Goal: Task Accomplishment & Management: Manage account settings

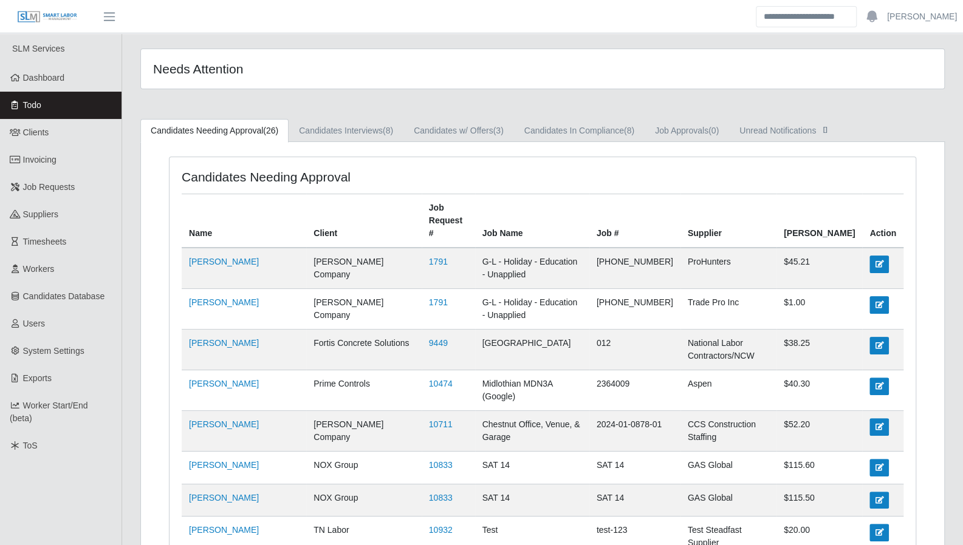
click at [61, 78] on span "Dashboard" at bounding box center [44, 78] width 42 height 10
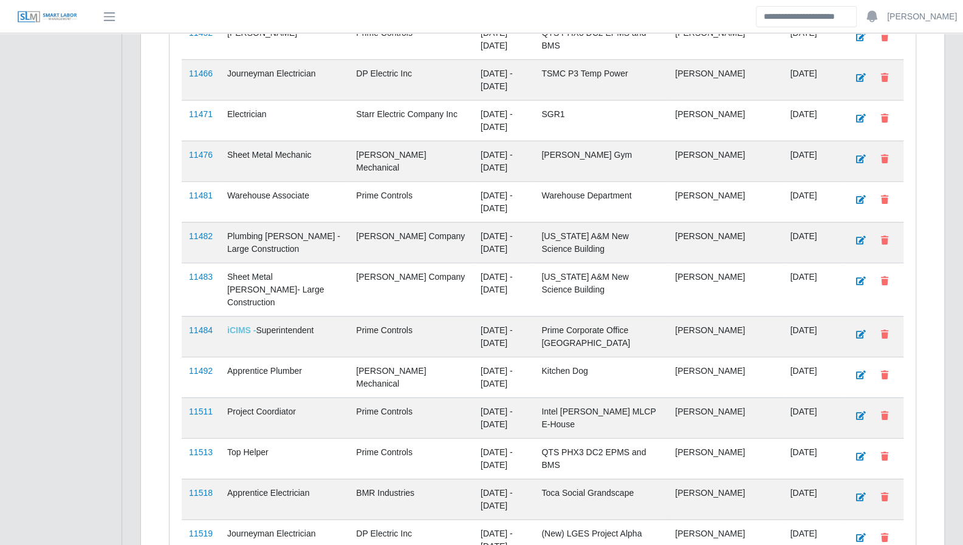
scroll to position [1956, 0]
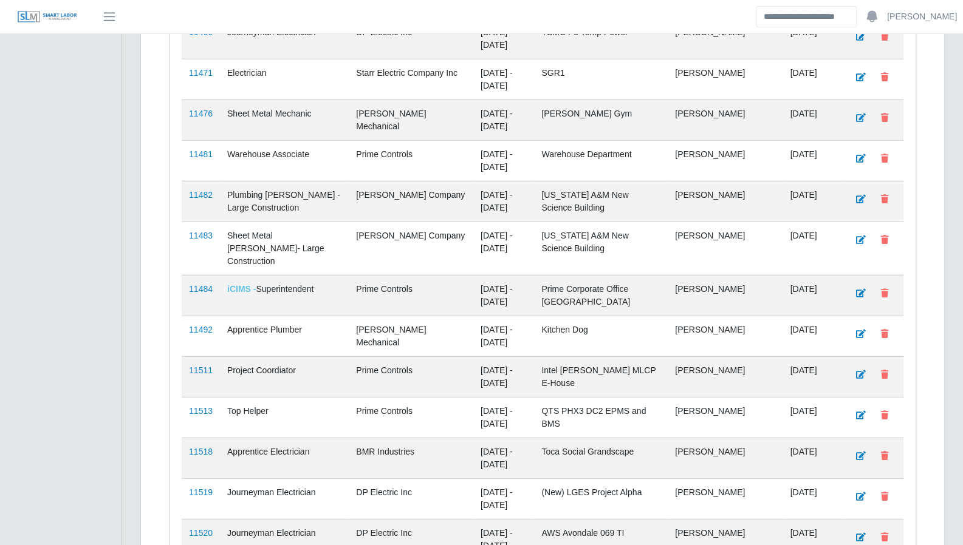
scroll to position [1876, 0]
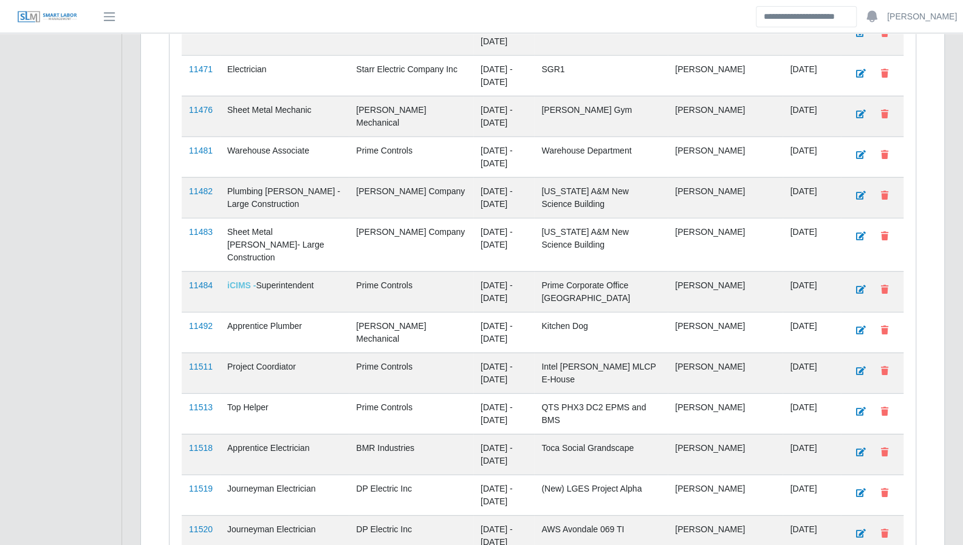
click at [197, 281] on link "11484" at bounding box center [201, 286] width 24 height 10
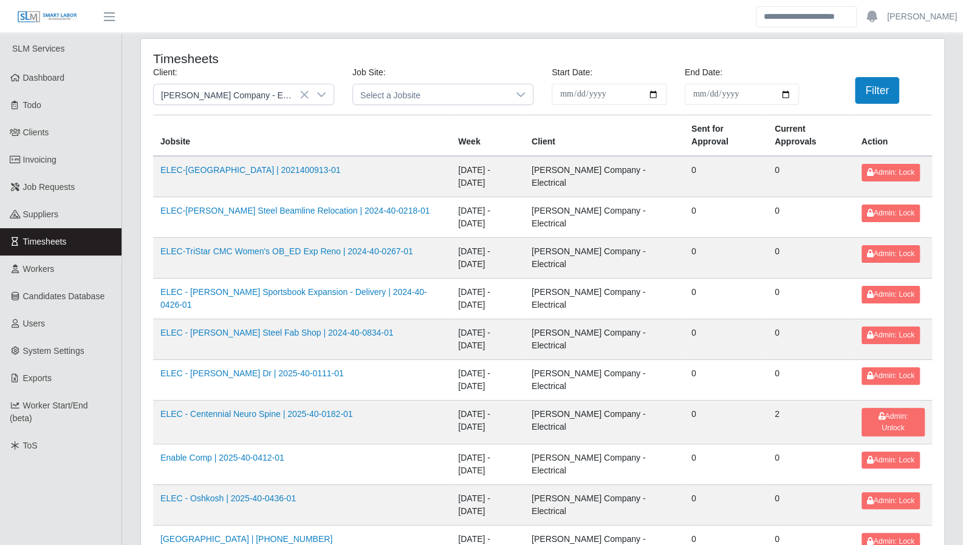
click at [322, 96] on icon at bounding box center [321, 94] width 9 height 5
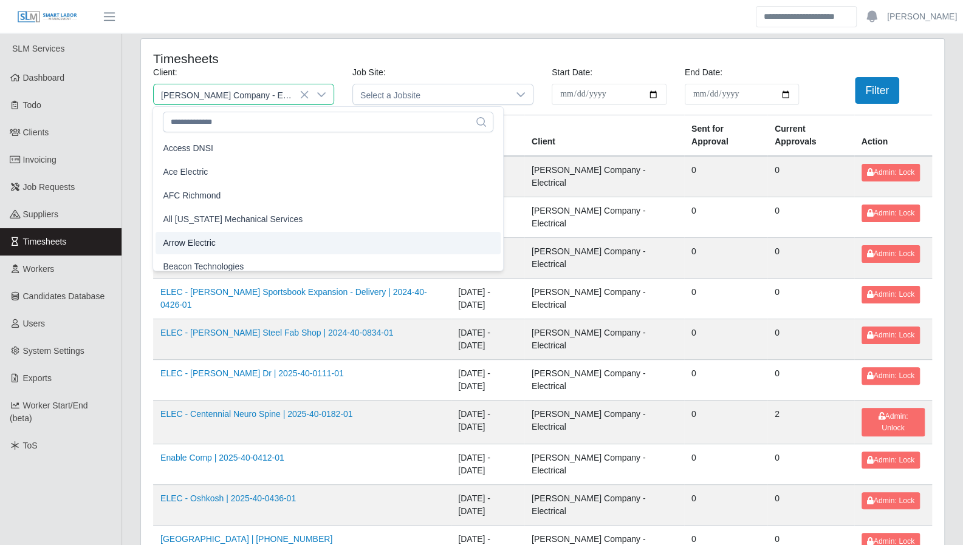
click at [231, 237] on li "Arrow Electric" at bounding box center [327, 243] width 345 height 22
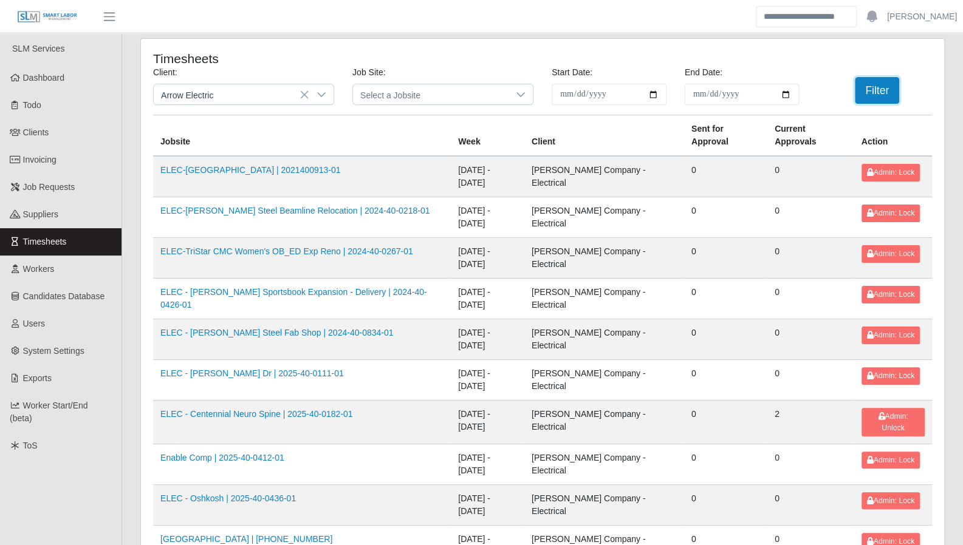
click at [873, 88] on button "Filter" at bounding box center [877, 90] width 44 height 27
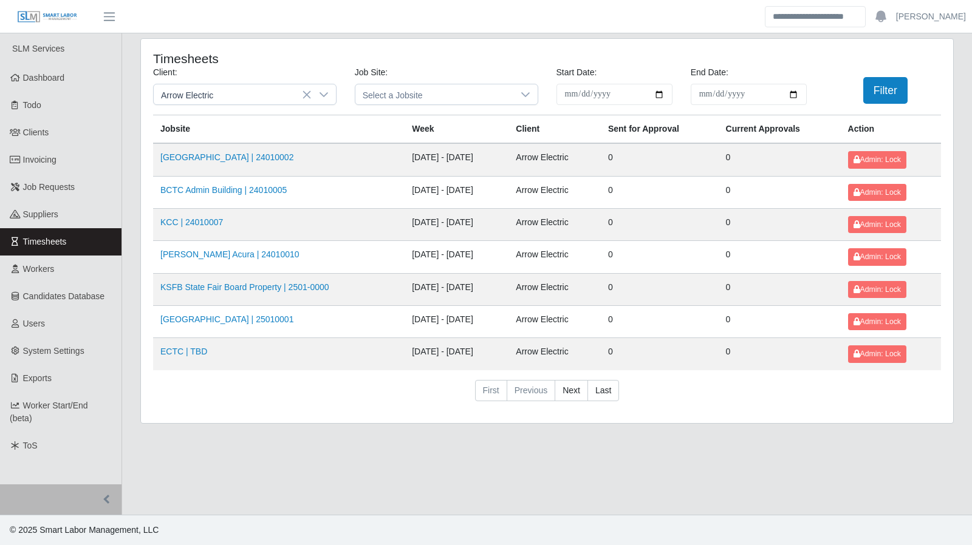
click at [330, 97] on div at bounding box center [324, 94] width 24 height 20
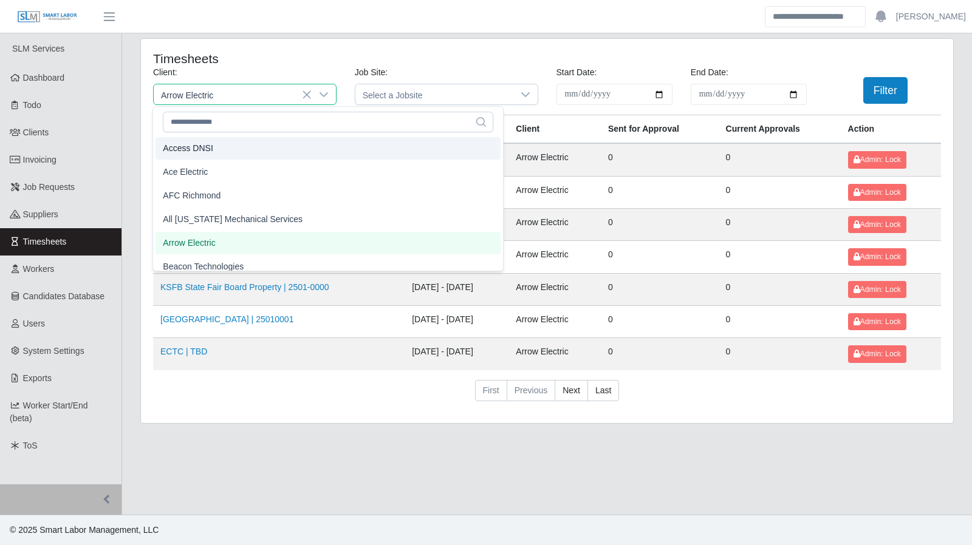
click at [271, 148] on li "Access DNSI" at bounding box center [327, 148] width 345 height 22
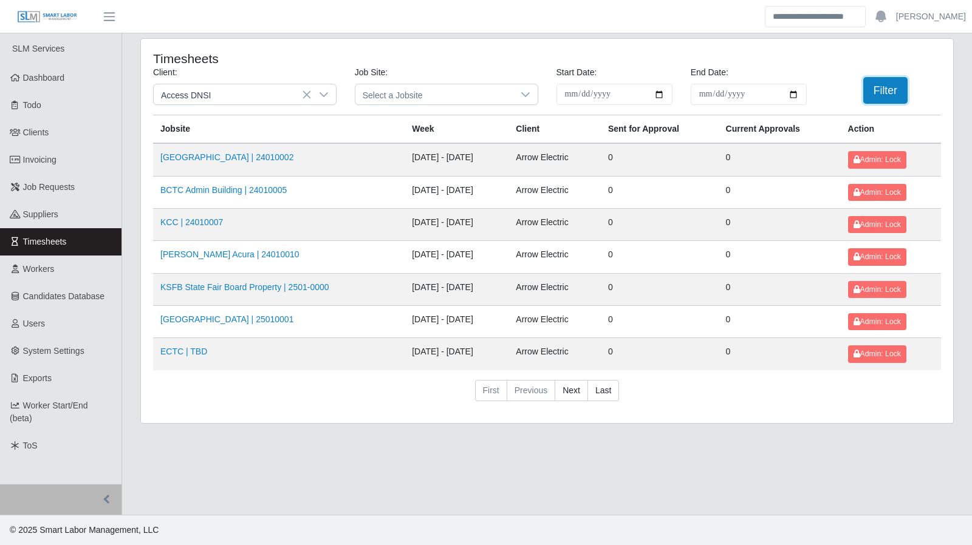
click at [873, 86] on button "Filter" at bounding box center [885, 90] width 44 height 27
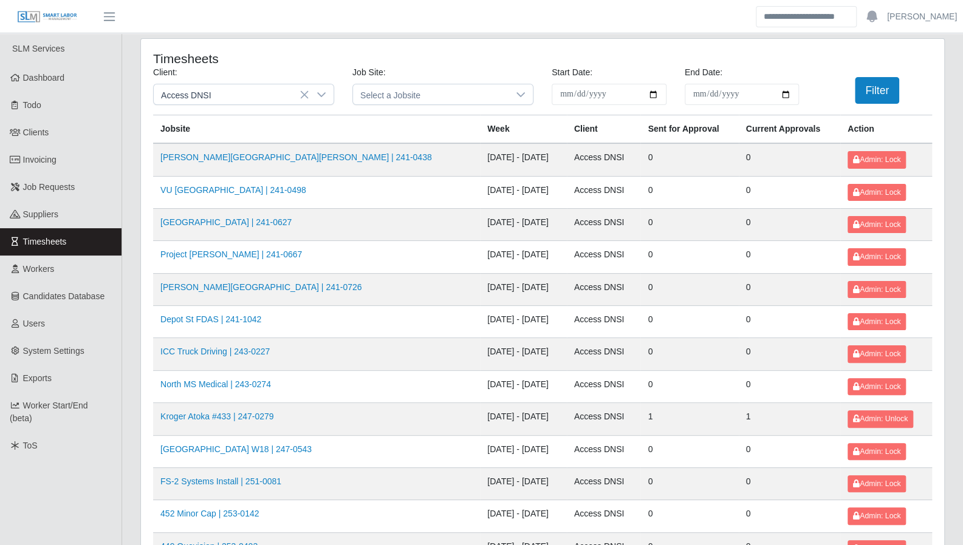
click at [321, 91] on icon at bounding box center [321, 95] width 10 height 10
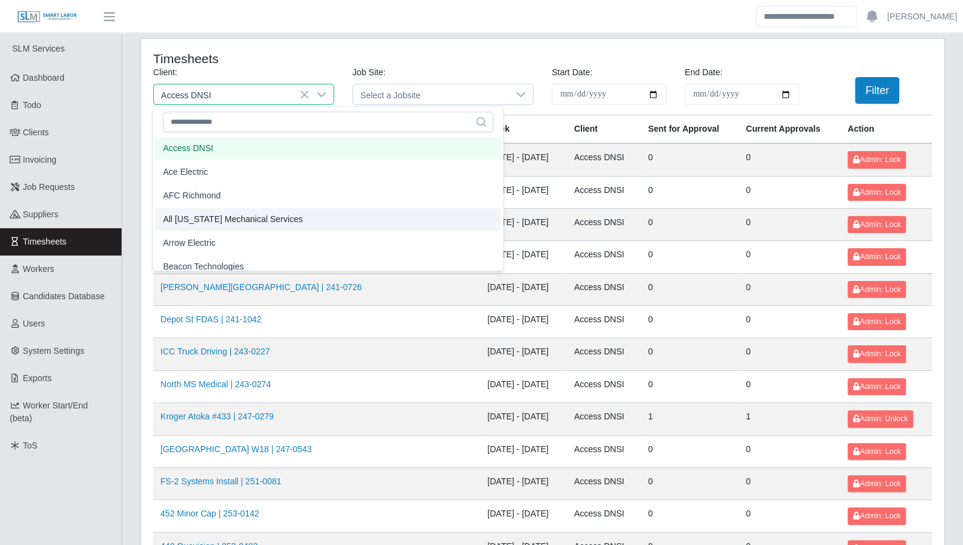
click at [267, 216] on span "All Florida Mechanical Services" at bounding box center [233, 219] width 140 height 13
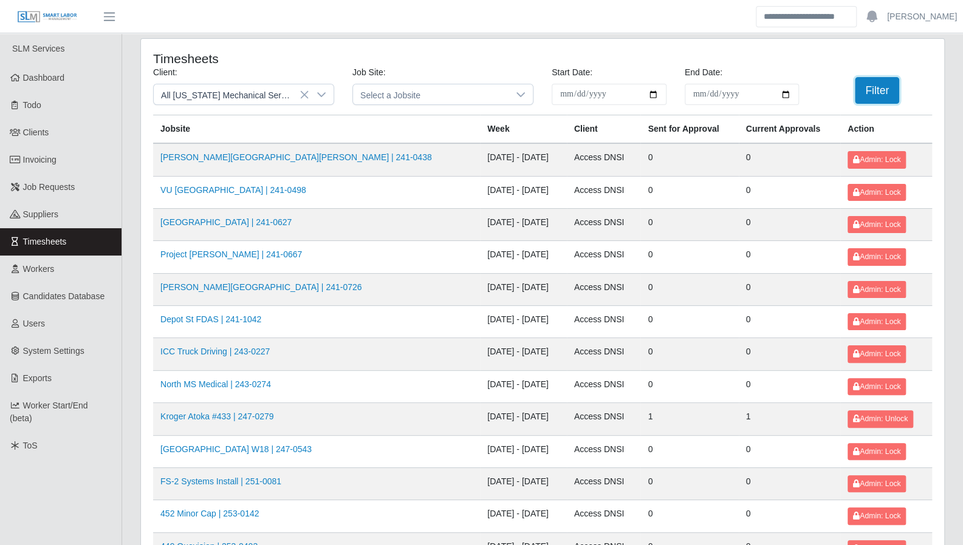
click at [866, 87] on button "Filter" at bounding box center [877, 90] width 44 height 27
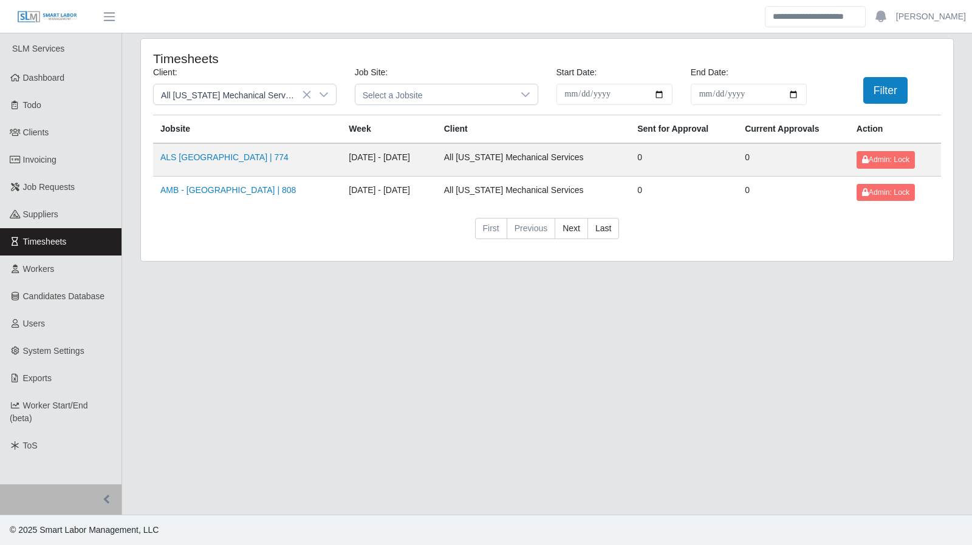
click at [324, 90] on icon at bounding box center [324, 95] width 10 height 10
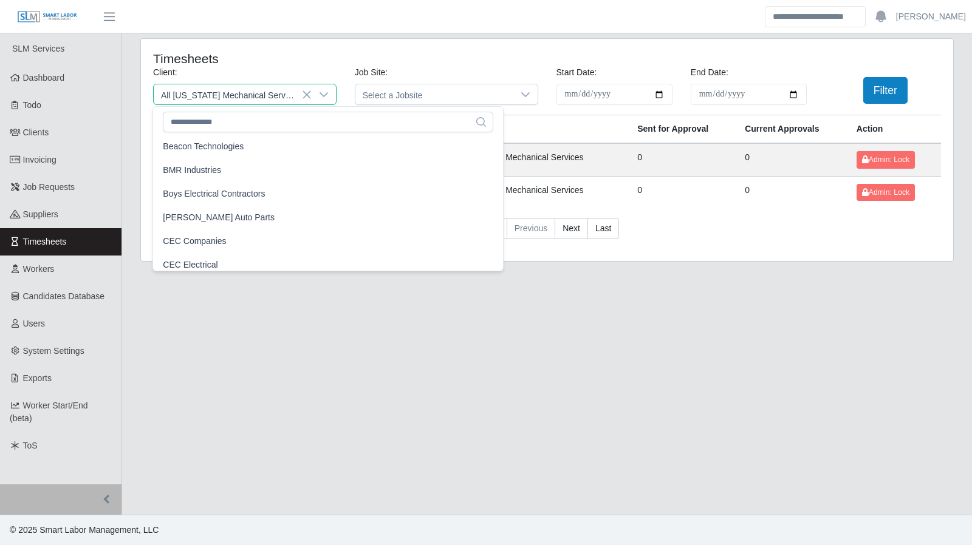
scroll to position [121, 0]
click at [268, 169] on li "BMR Industries" at bounding box center [327, 169] width 345 height 22
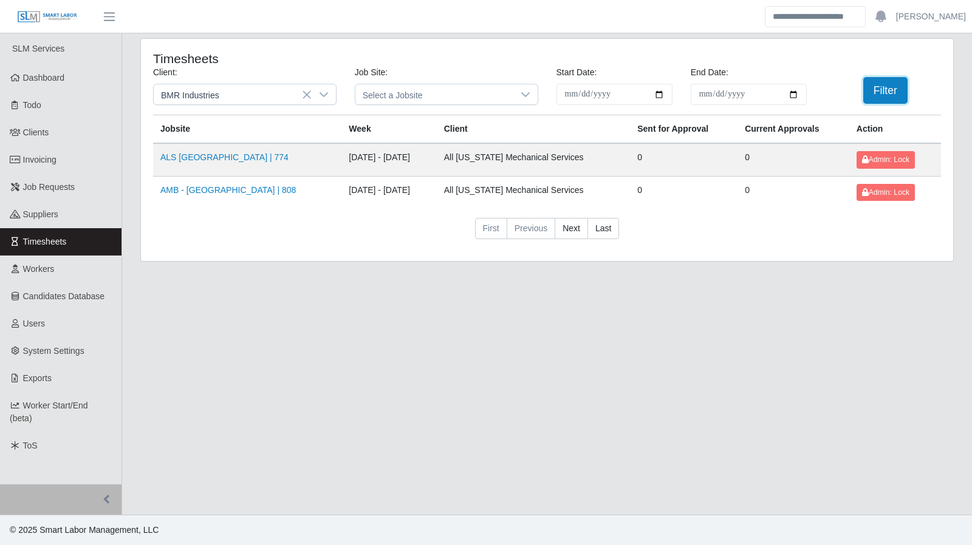
click at [884, 95] on button "Filter" at bounding box center [885, 90] width 44 height 27
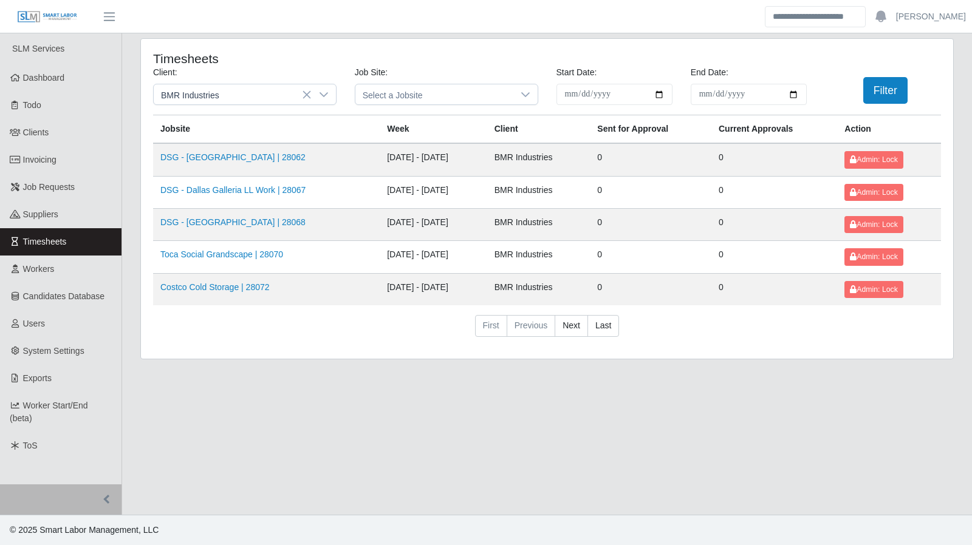
click at [957, 67] on div "**********" at bounding box center [547, 206] width 832 height 336
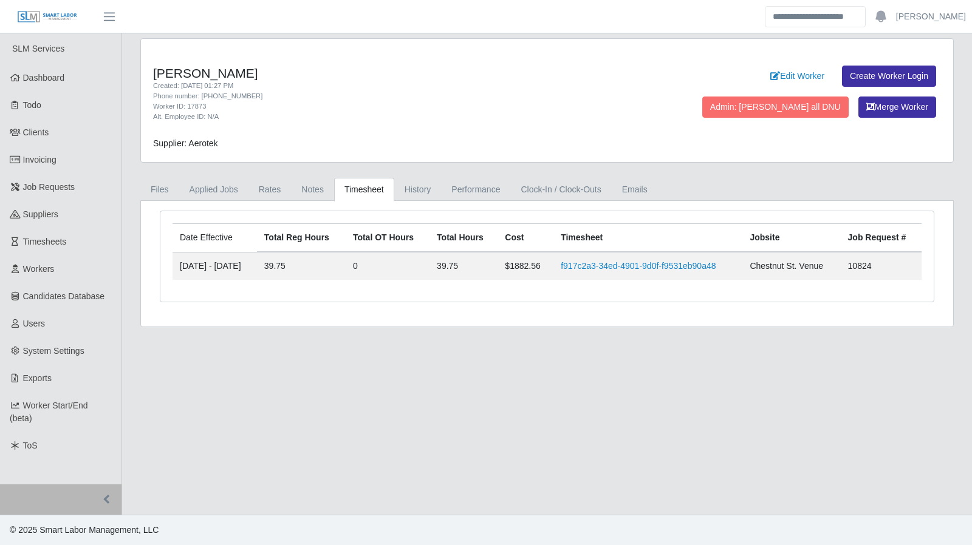
click at [39, 159] on span "Invoicing" at bounding box center [39, 160] width 33 height 10
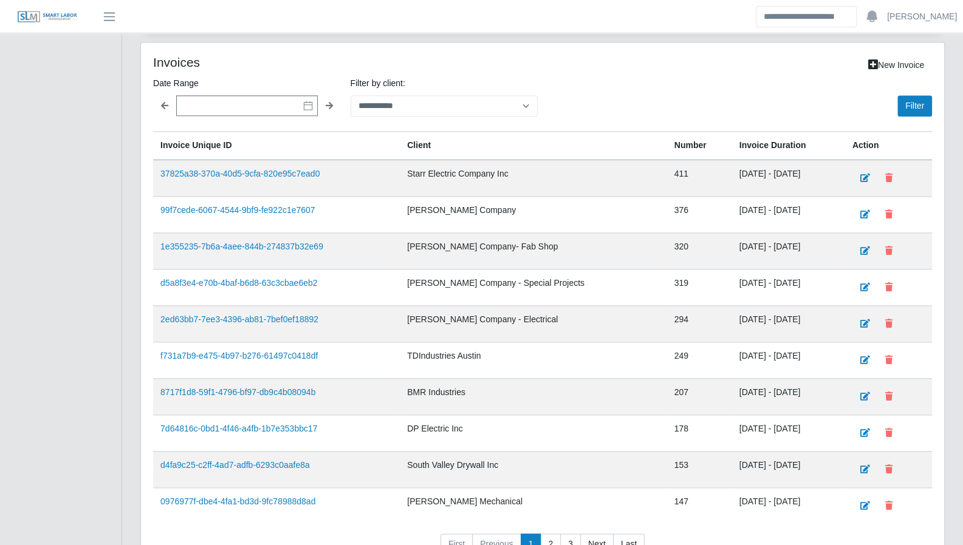
scroll to position [805, 0]
click at [283, 387] on link "8717f1d8-59f1-4796-bf97-db9c4b08094b" at bounding box center [237, 392] width 155 height 10
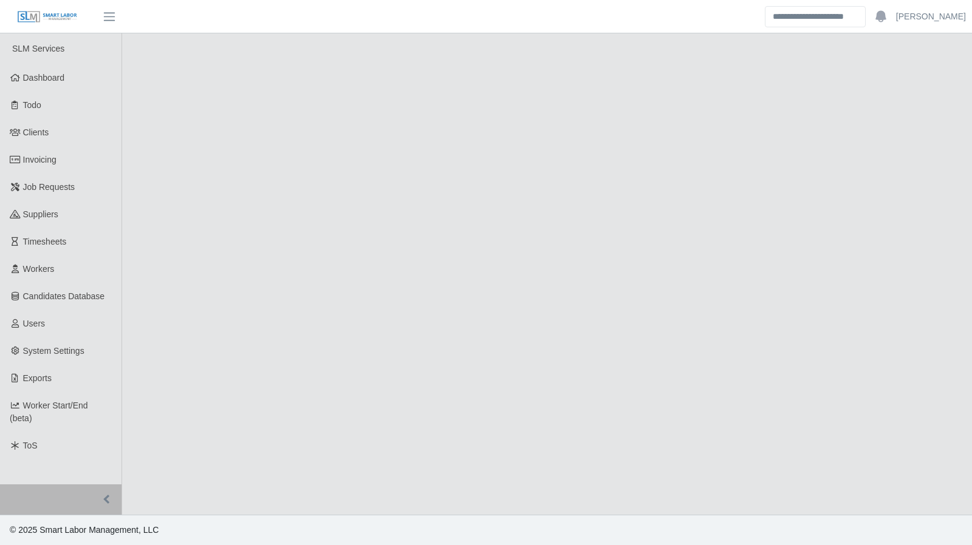
select select "****"
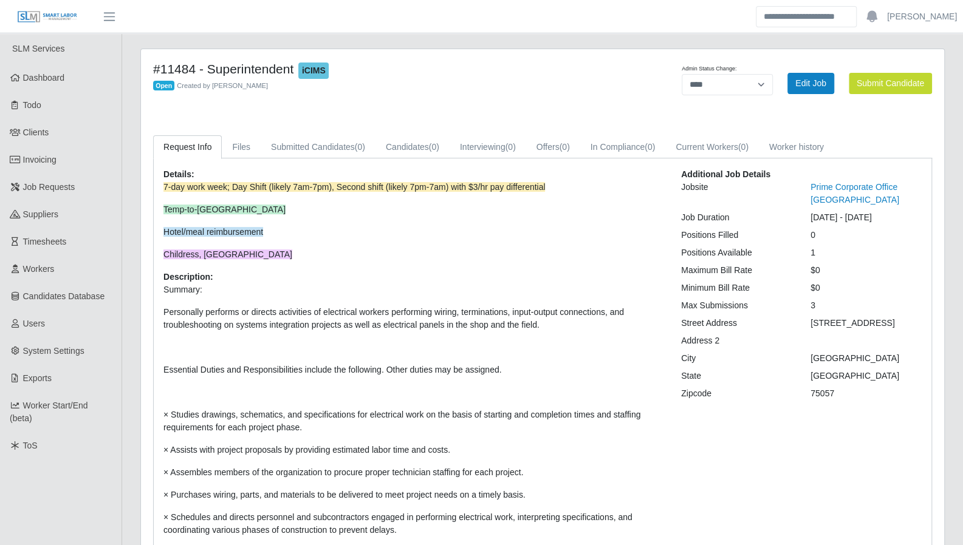
click at [21, 69] on link "Dashboard" at bounding box center [60, 77] width 121 height 27
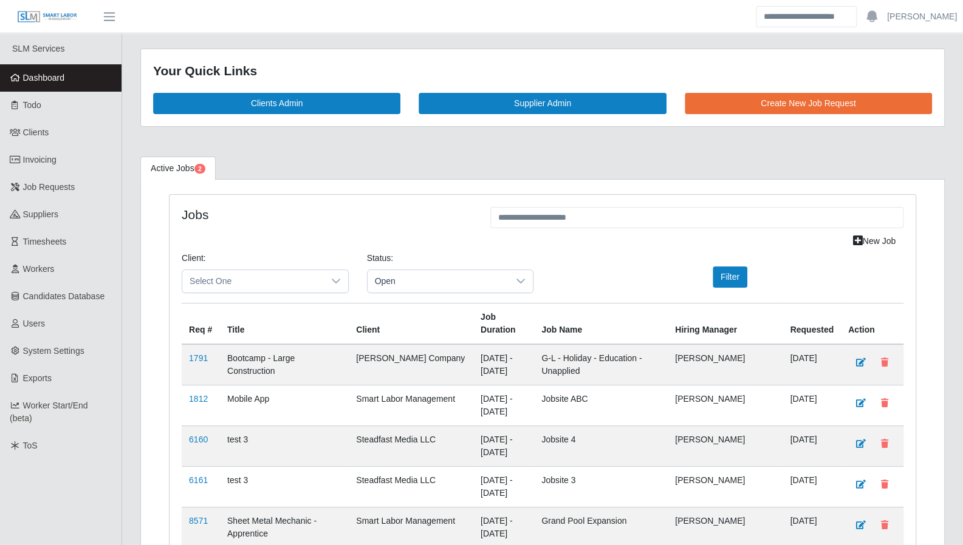
click at [47, 68] on link "Dashboard" at bounding box center [60, 77] width 121 height 27
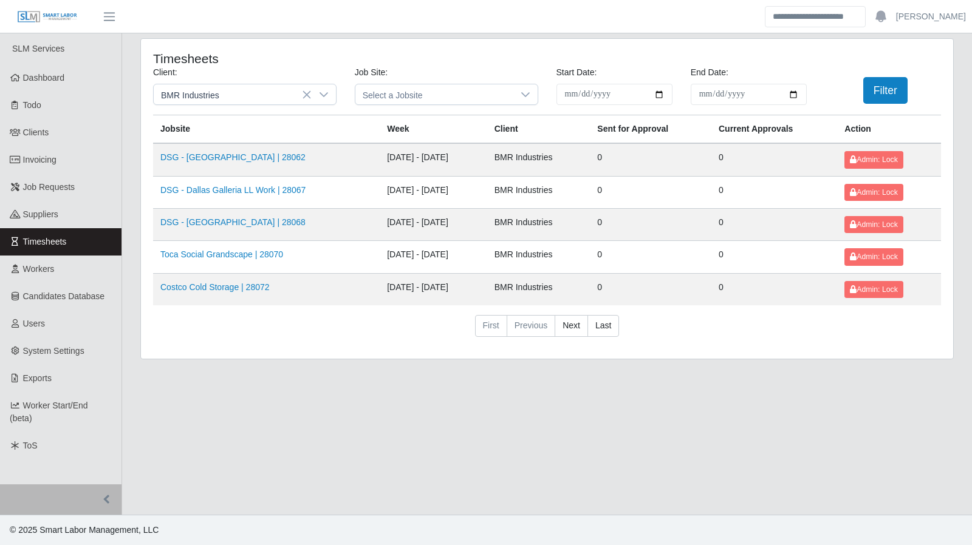
click at [323, 91] on icon at bounding box center [324, 95] width 10 height 10
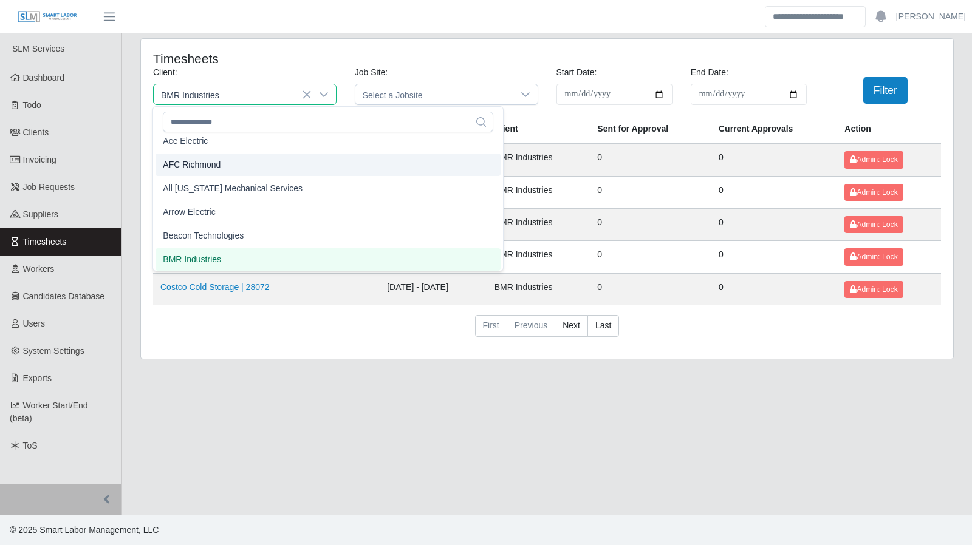
scroll to position [26, 0]
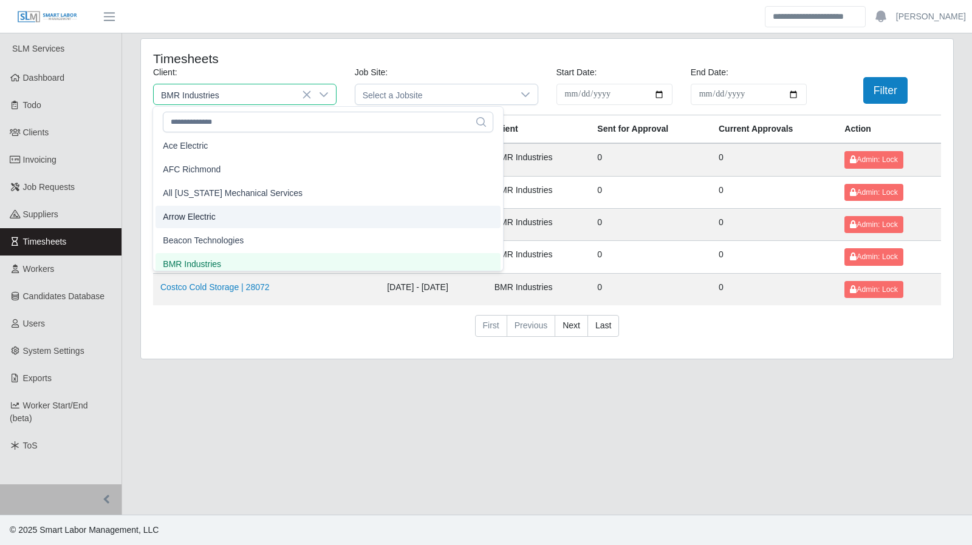
click at [260, 210] on li "Arrow Electric" at bounding box center [327, 217] width 345 height 22
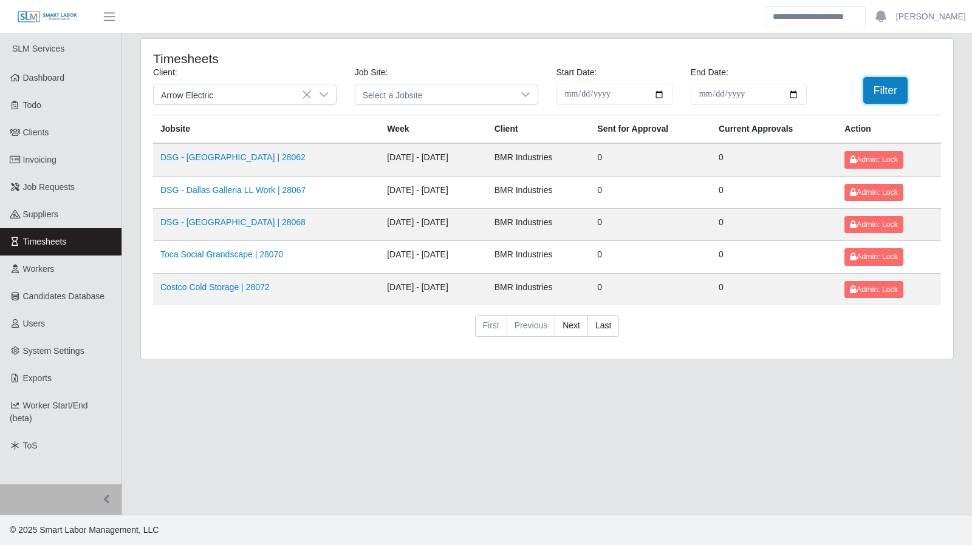
click at [887, 88] on button "Filter" at bounding box center [885, 90] width 44 height 27
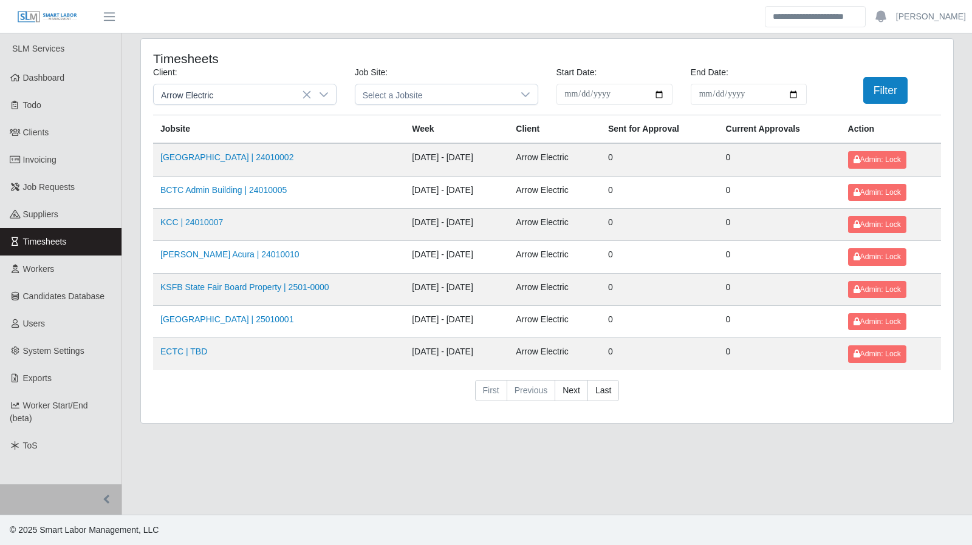
click at [76, 78] on link "Dashboard" at bounding box center [60, 77] width 121 height 27
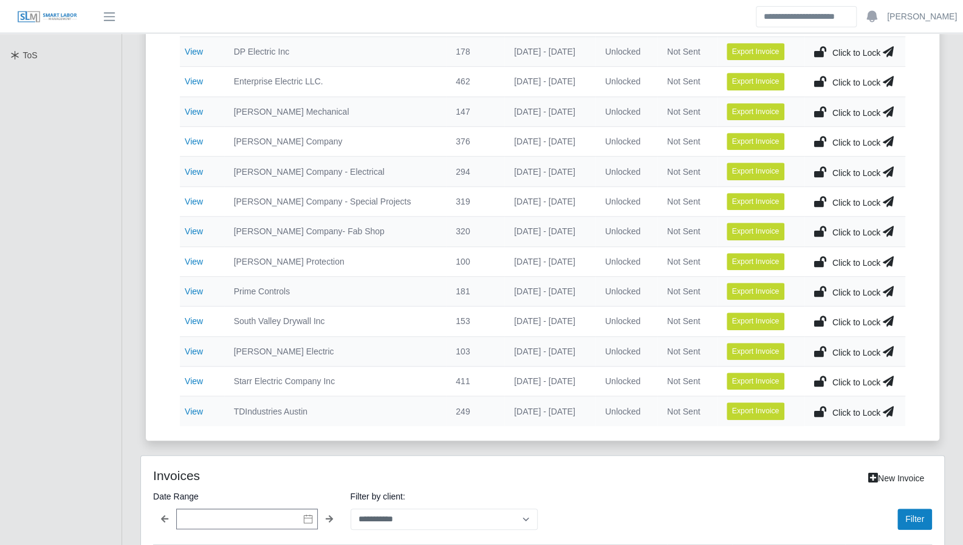
scroll to position [391, 0]
click at [197, 289] on link "View" at bounding box center [194, 291] width 18 height 10
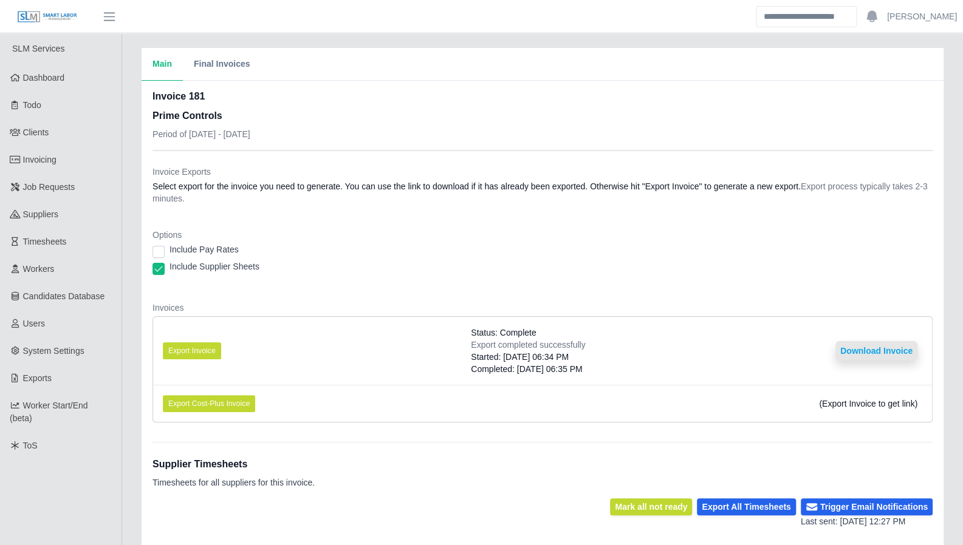
click at [892, 356] on button "Download Invoice" at bounding box center [876, 350] width 82 height 19
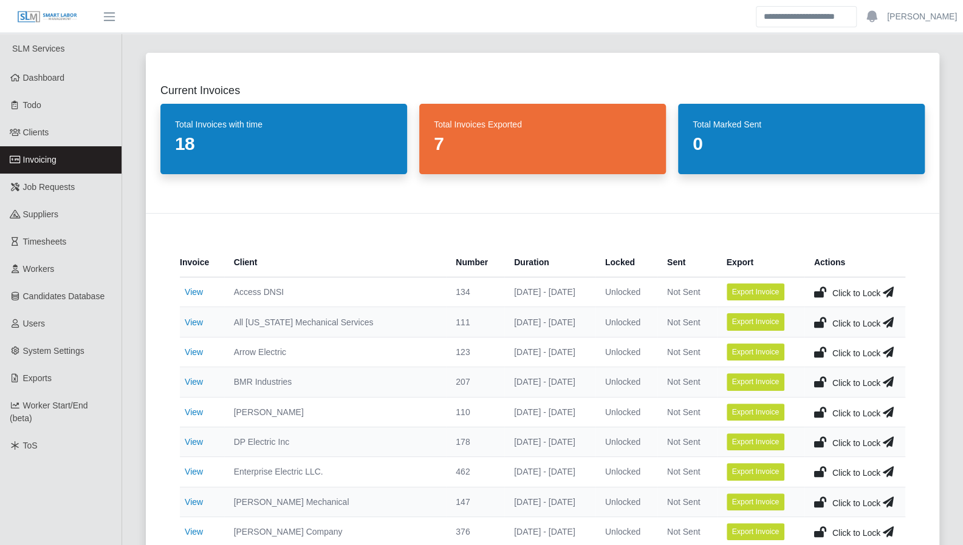
click at [940, 250] on div "Current Invoices Total Invoices with time 18 Total Invoices Exported 7 Total Ma…" at bounding box center [542, 442] width 822 height 808
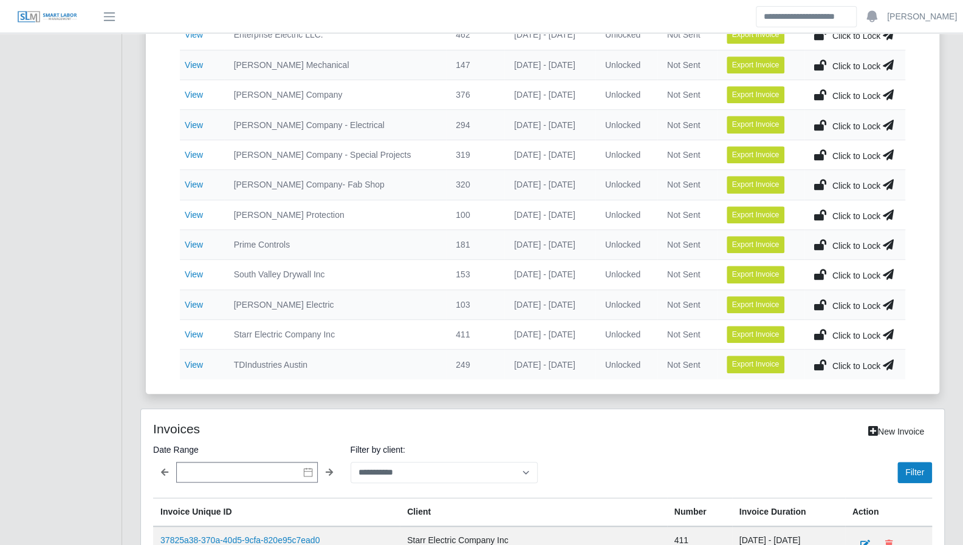
scroll to position [445, 0]
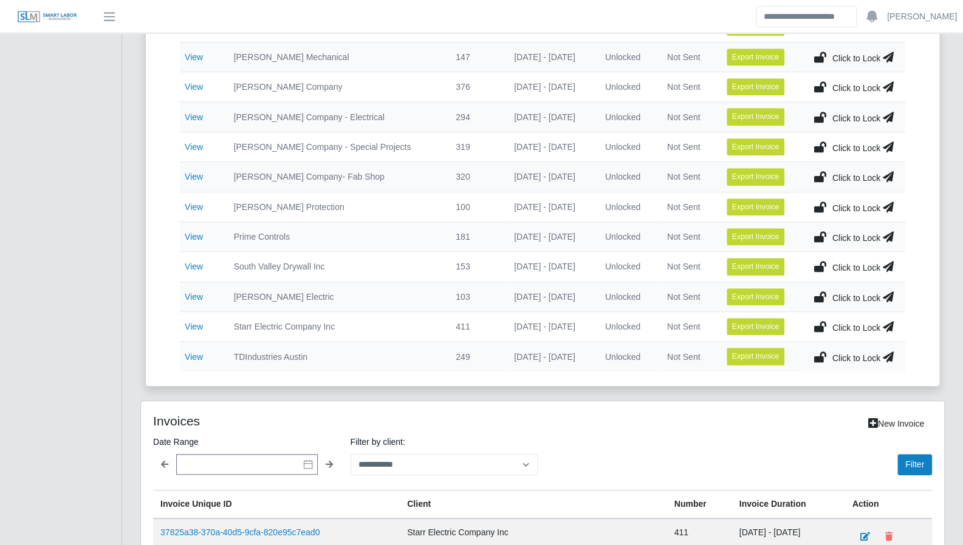
click at [197, 324] on link "View" at bounding box center [194, 327] width 18 height 10
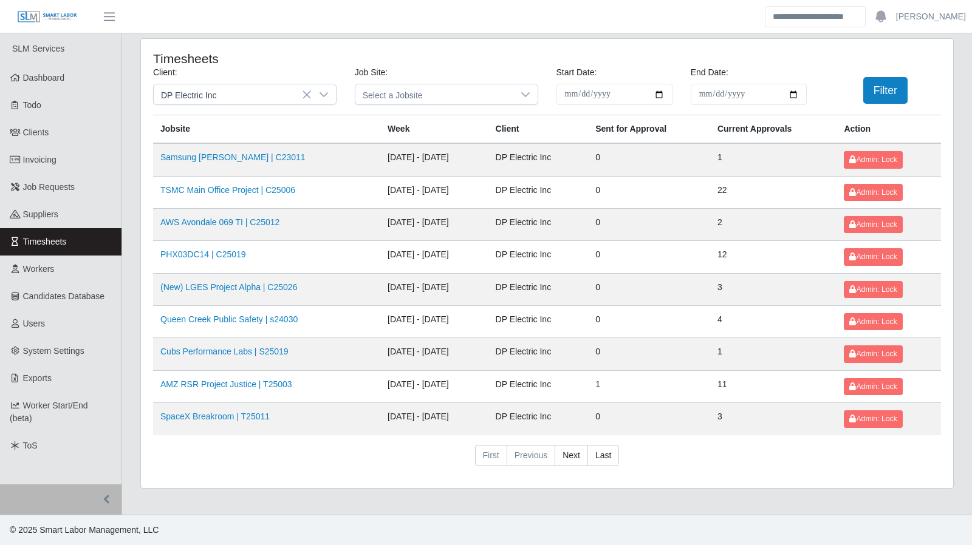
click at [325, 93] on icon at bounding box center [324, 95] width 10 height 10
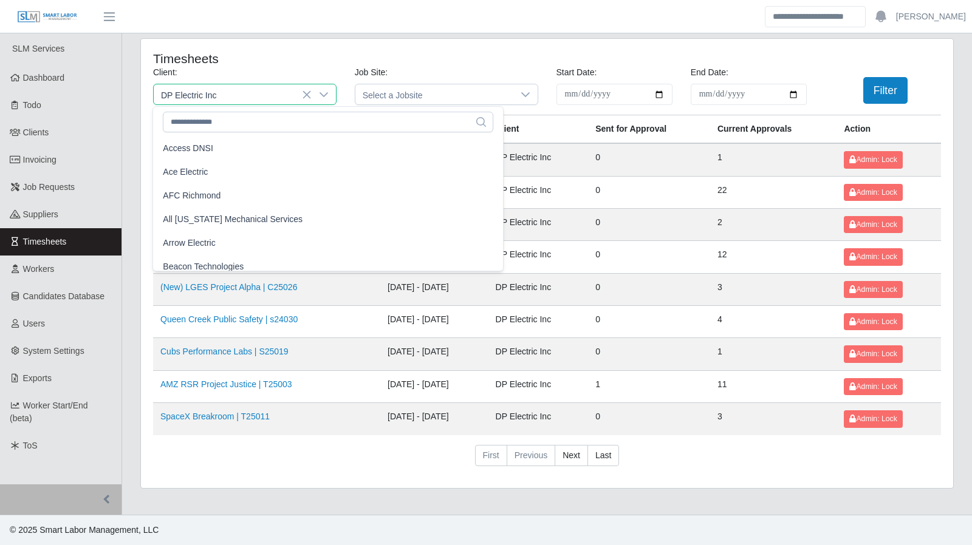
scroll to position [386, 0]
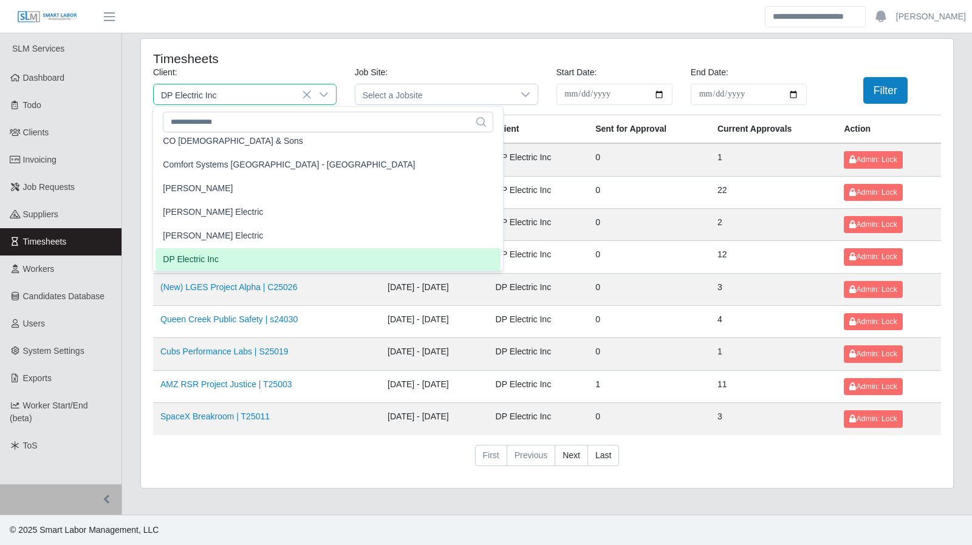
click at [513, 131] on th "Client" at bounding box center [538, 129] width 100 height 29
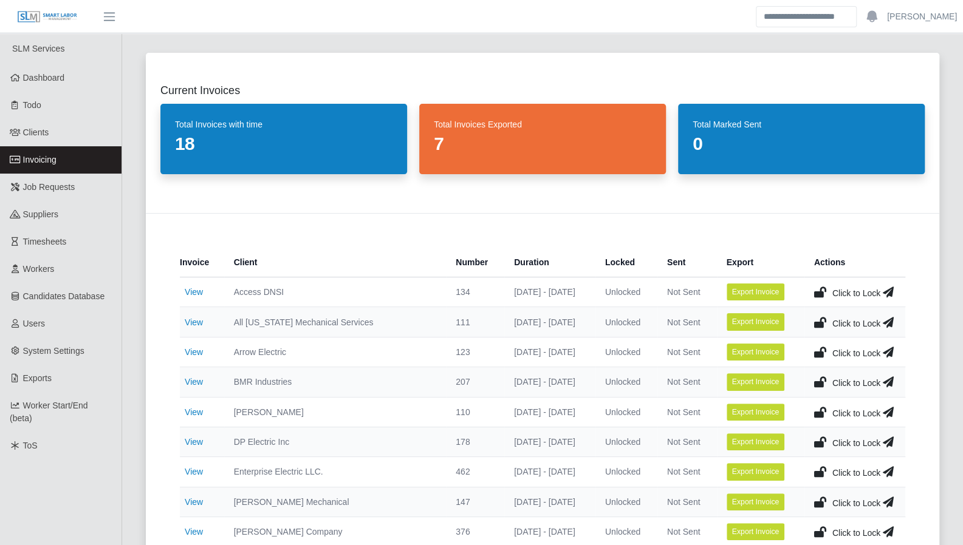
click at [197, 441] on link "View" at bounding box center [194, 442] width 18 height 10
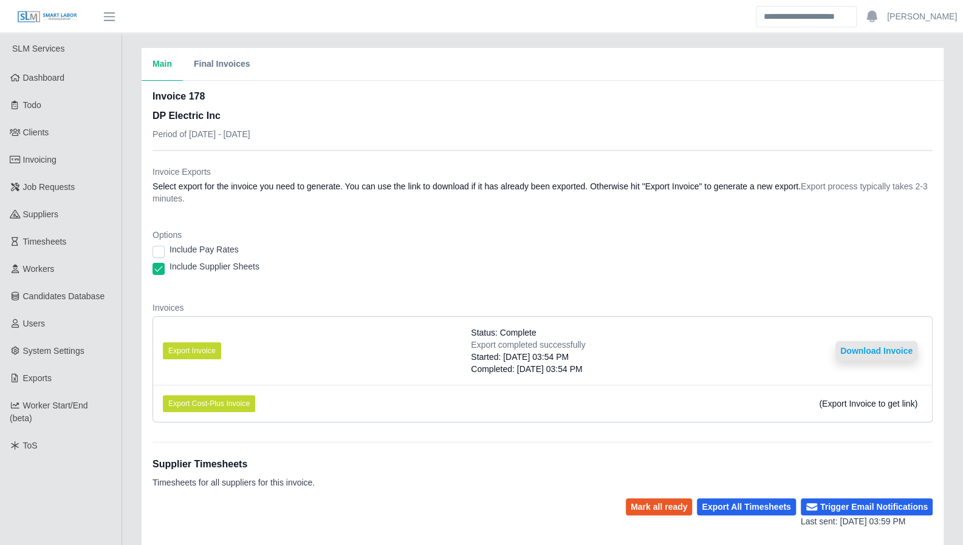
click at [898, 352] on button "Download Invoice" at bounding box center [876, 350] width 82 height 19
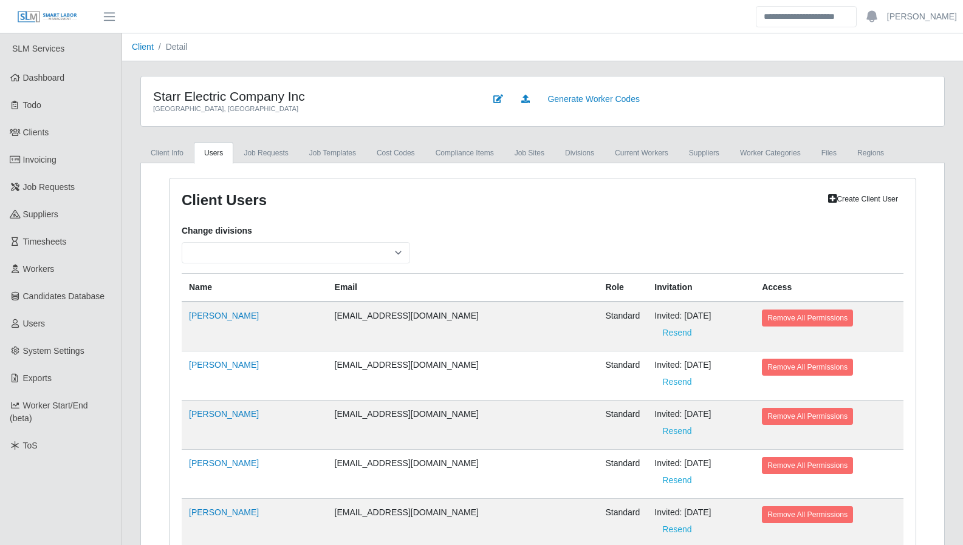
select select
click at [66, 85] on link "Dashboard" at bounding box center [60, 77] width 121 height 27
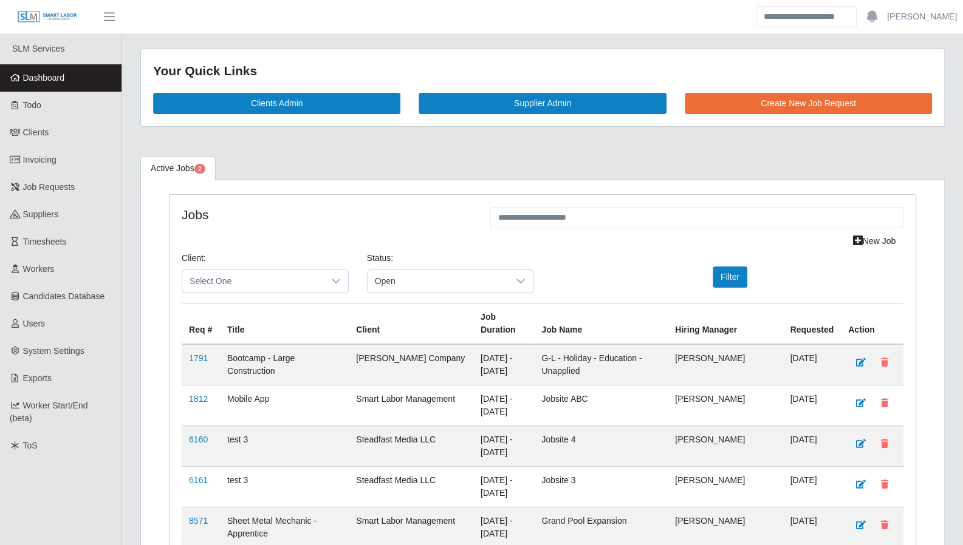
click at [24, 109] on span "Todo" at bounding box center [32, 105] width 18 height 10
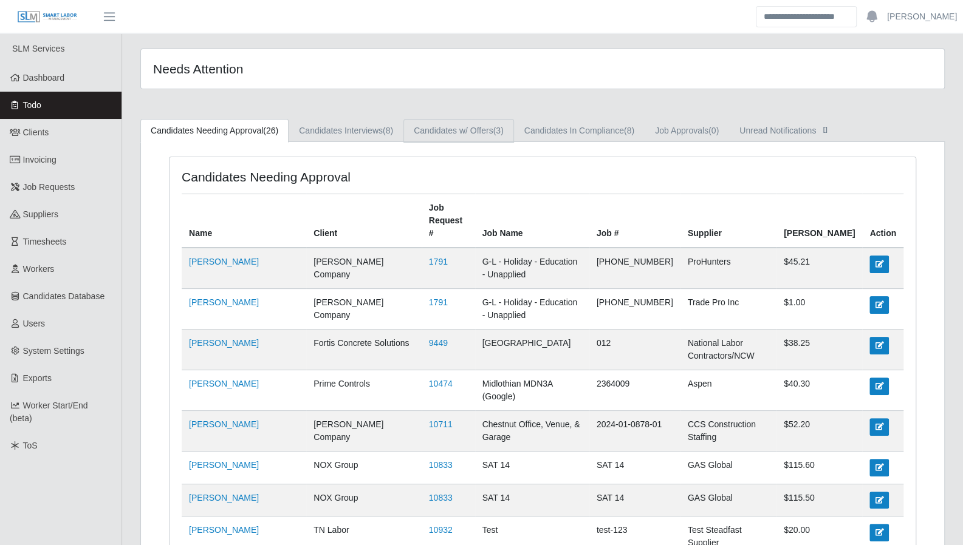
click at [430, 130] on link "Candidates w/ Offers (3)" at bounding box center [458, 131] width 111 height 24
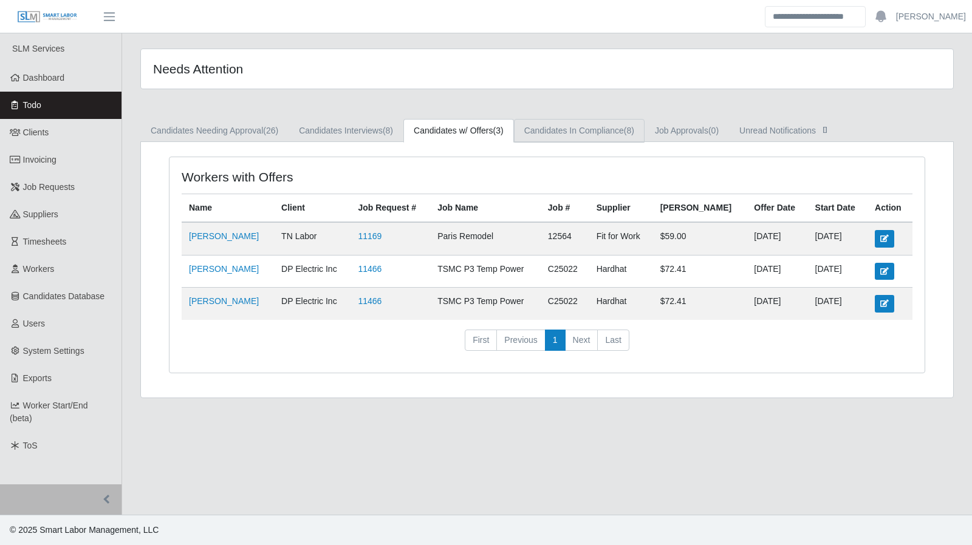
click at [547, 131] on link "Candidates In Compliance (8)" at bounding box center [579, 131] width 131 height 24
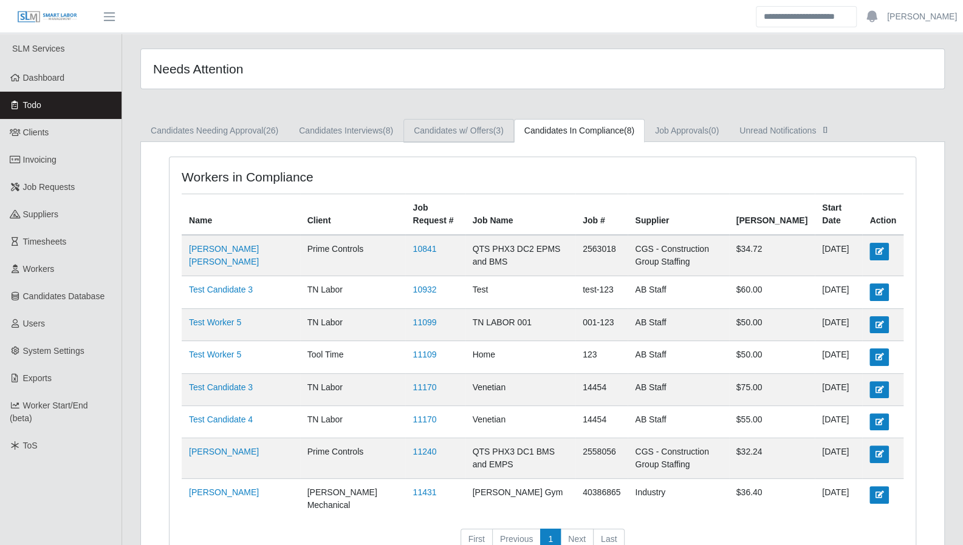
click at [485, 129] on link "Candidates w/ Offers (3)" at bounding box center [458, 131] width 111 height 24
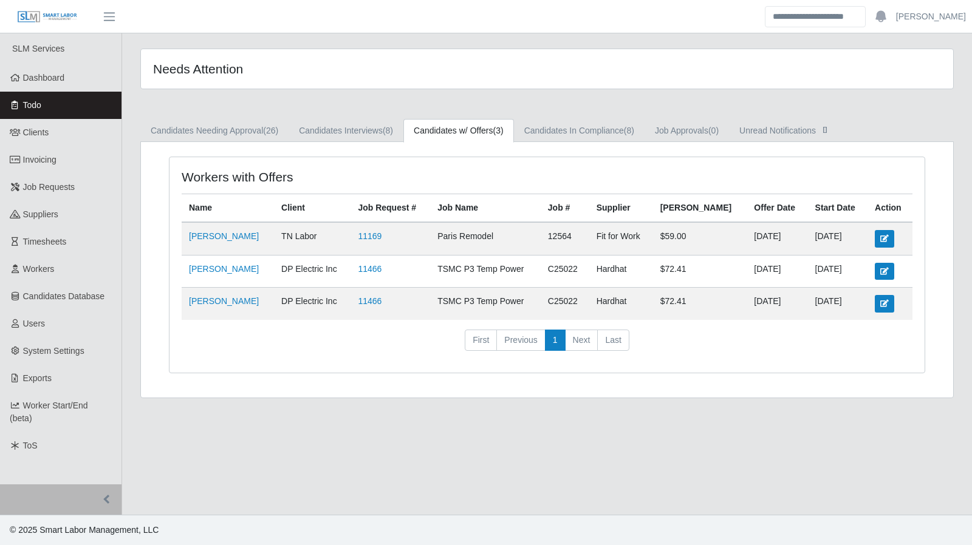
click at [381, 296] on link "11466" at bounding box center [370, 301] width 24 height 10
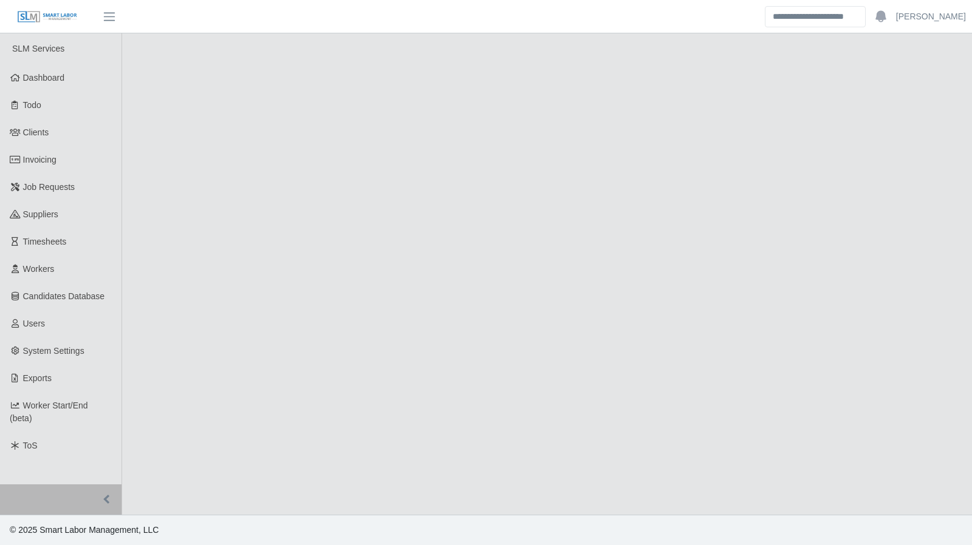
select select "****"
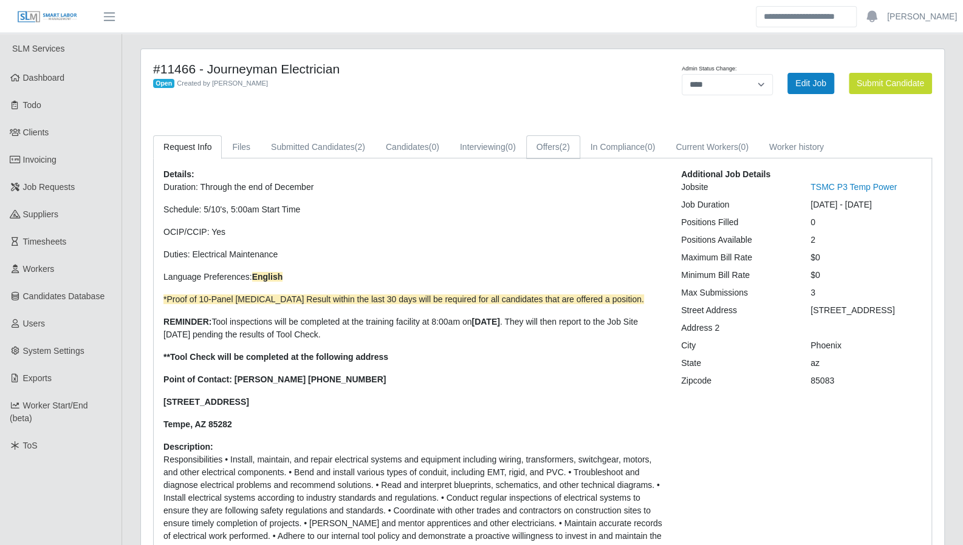
click at [558, 145] on link "Offers (2)" at bounding box center [553, 147] width 54 height 24
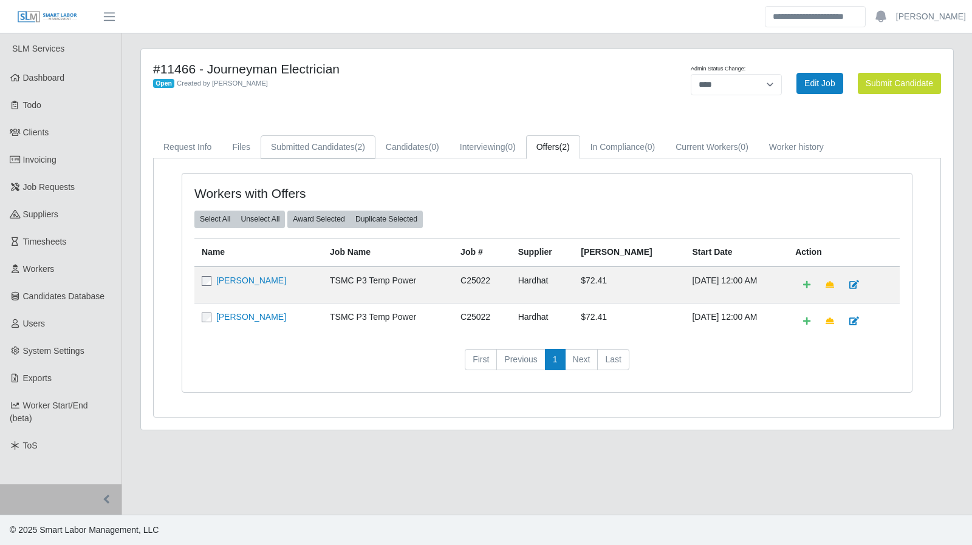
click at [344, 144] on link "Submitted Candidates (2)" at bounding box center [318, 147] width 115 height 24
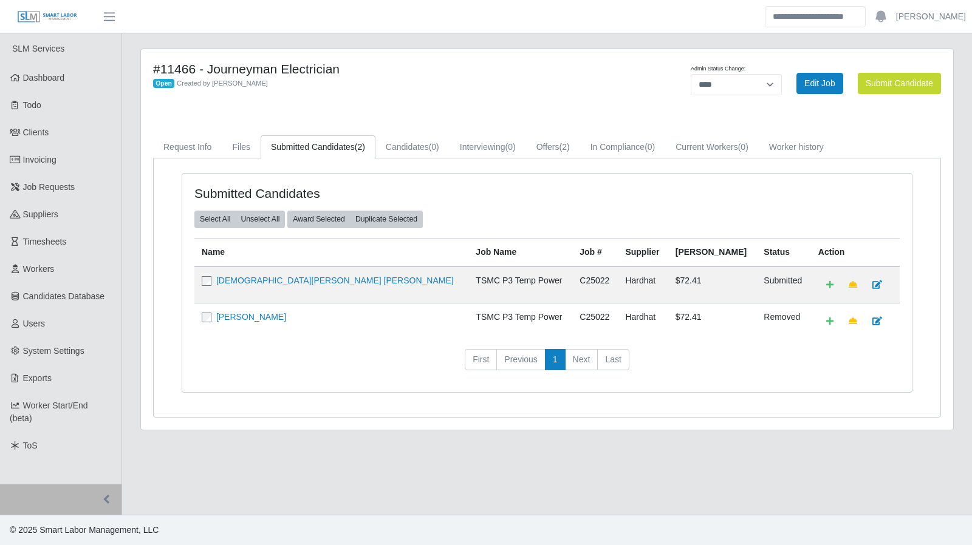
click at [55, 90] on link "Dashboard" at bounding box center [60, 77] width 121 height 27
